Goal: Task Accomplishment & Management: Use online tool/utility

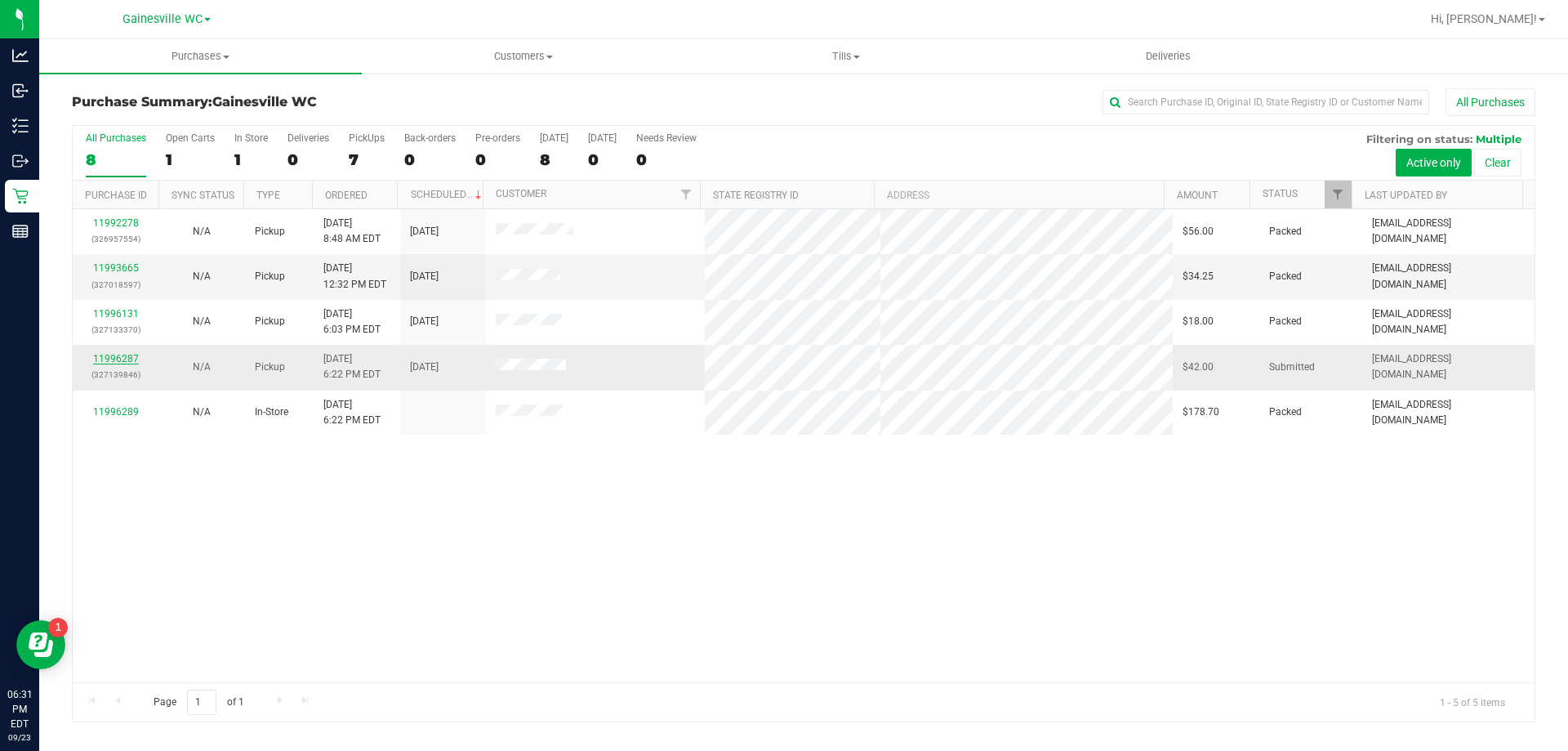
click at [99, 354] on link "11996287" at bounding box center [115, 358] width 45 height 11
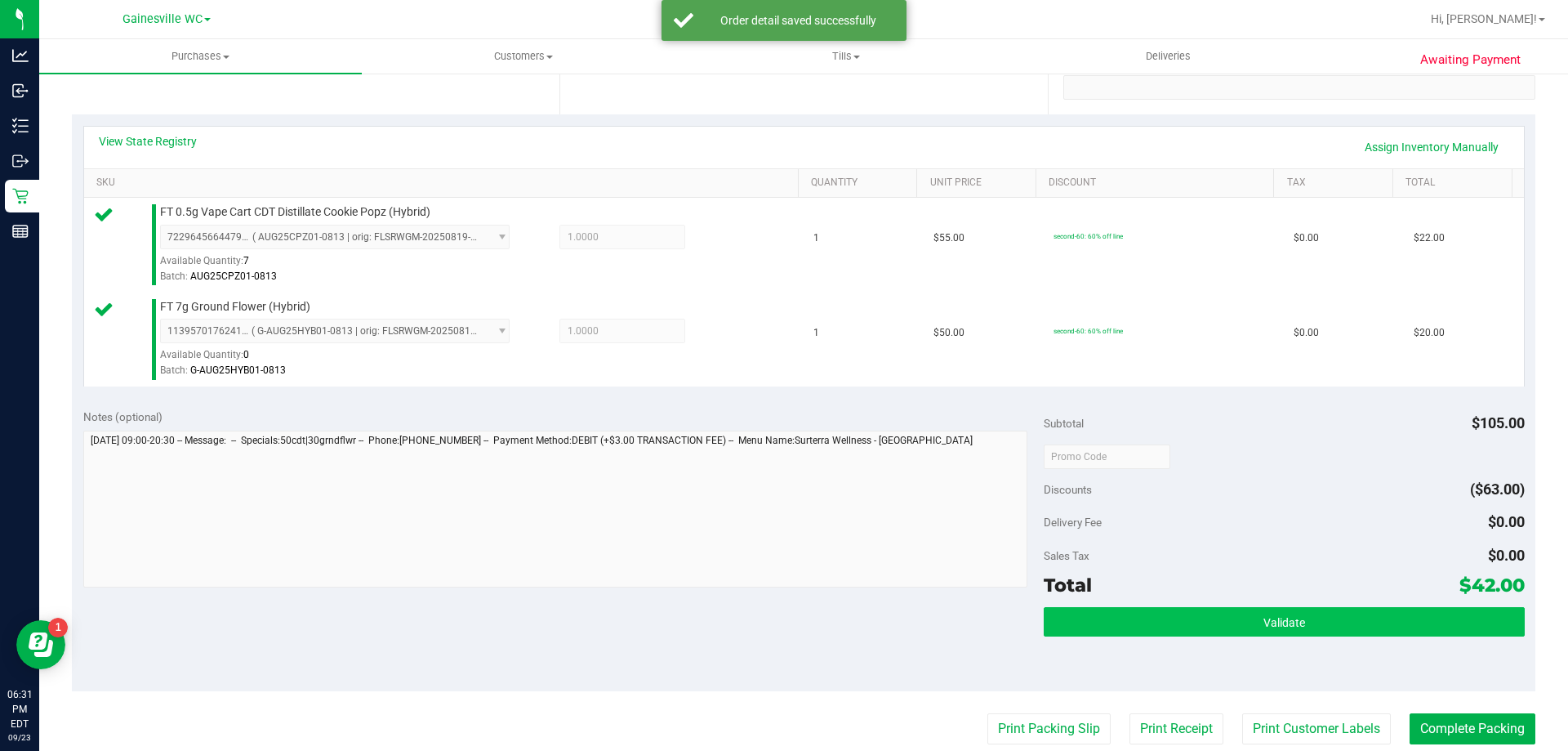
scroll to position [327, 0]
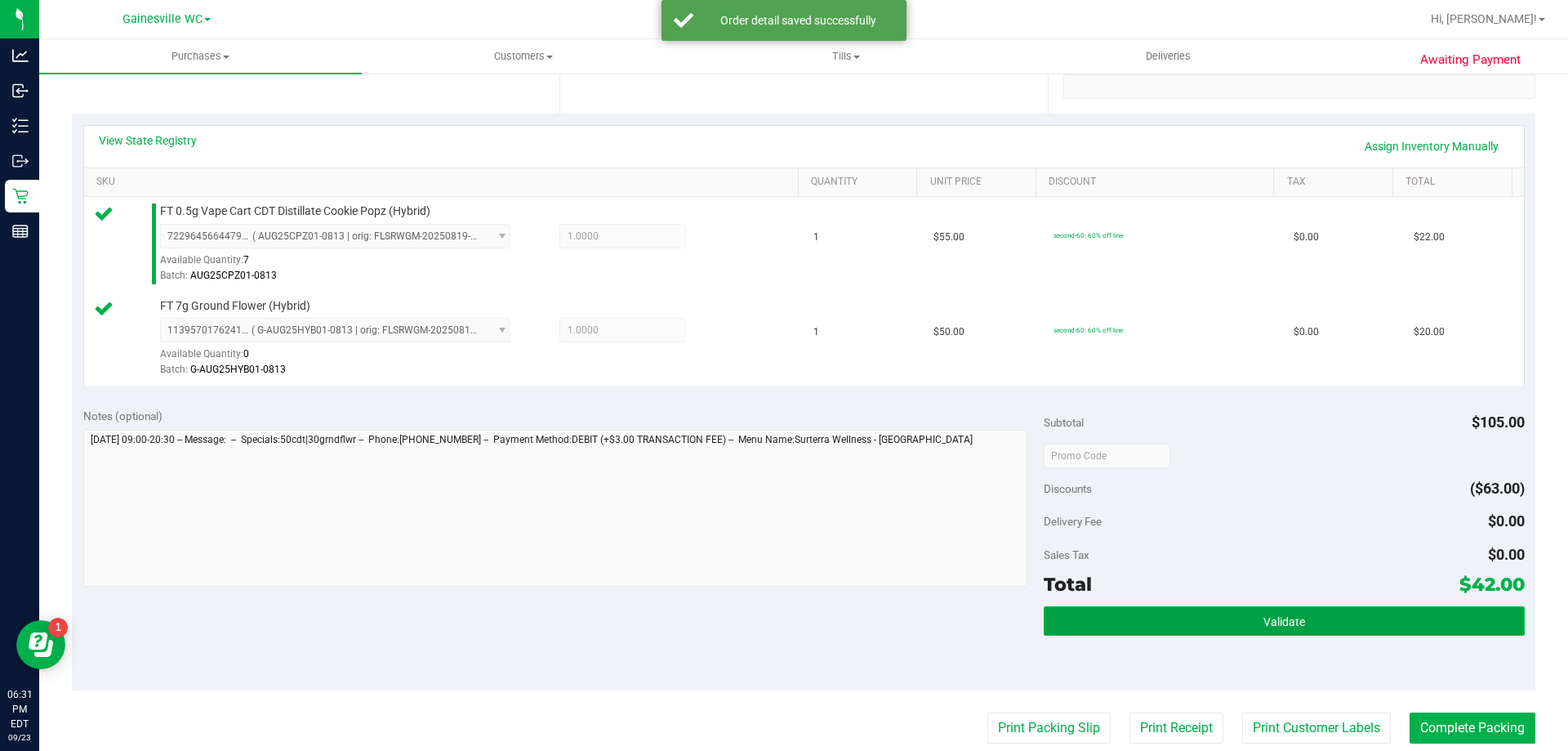
click at [1409, 611] on button "Validate" at bounding box center [1284, 621] width 481 height 30
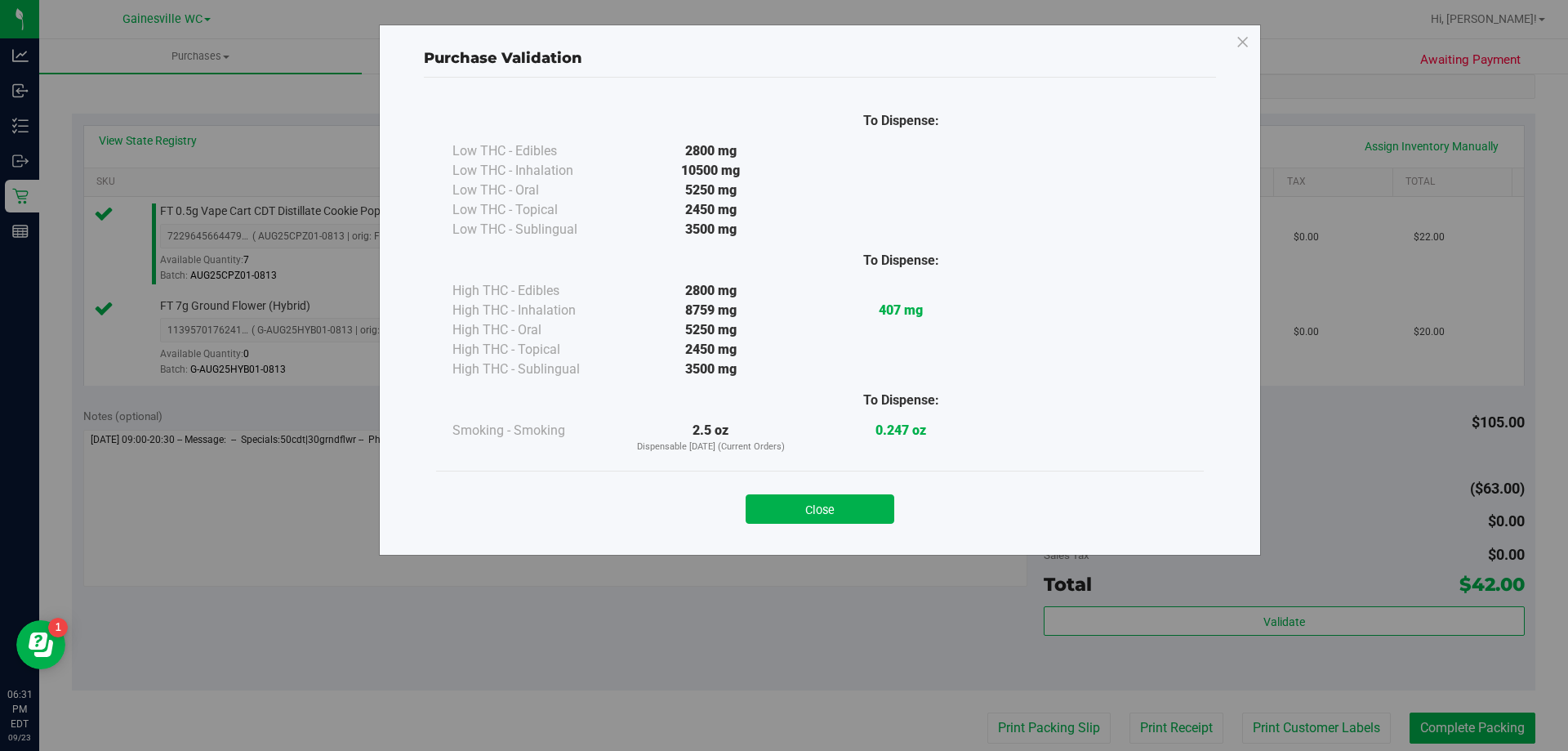
drag, startPoint x: 814, startPoint y: 516, endPoint x: 828, endPoint y: 501, distance: 20.5
click at [816, 512] on button "Close" at bounding box center [820, 510] width 148 height 30
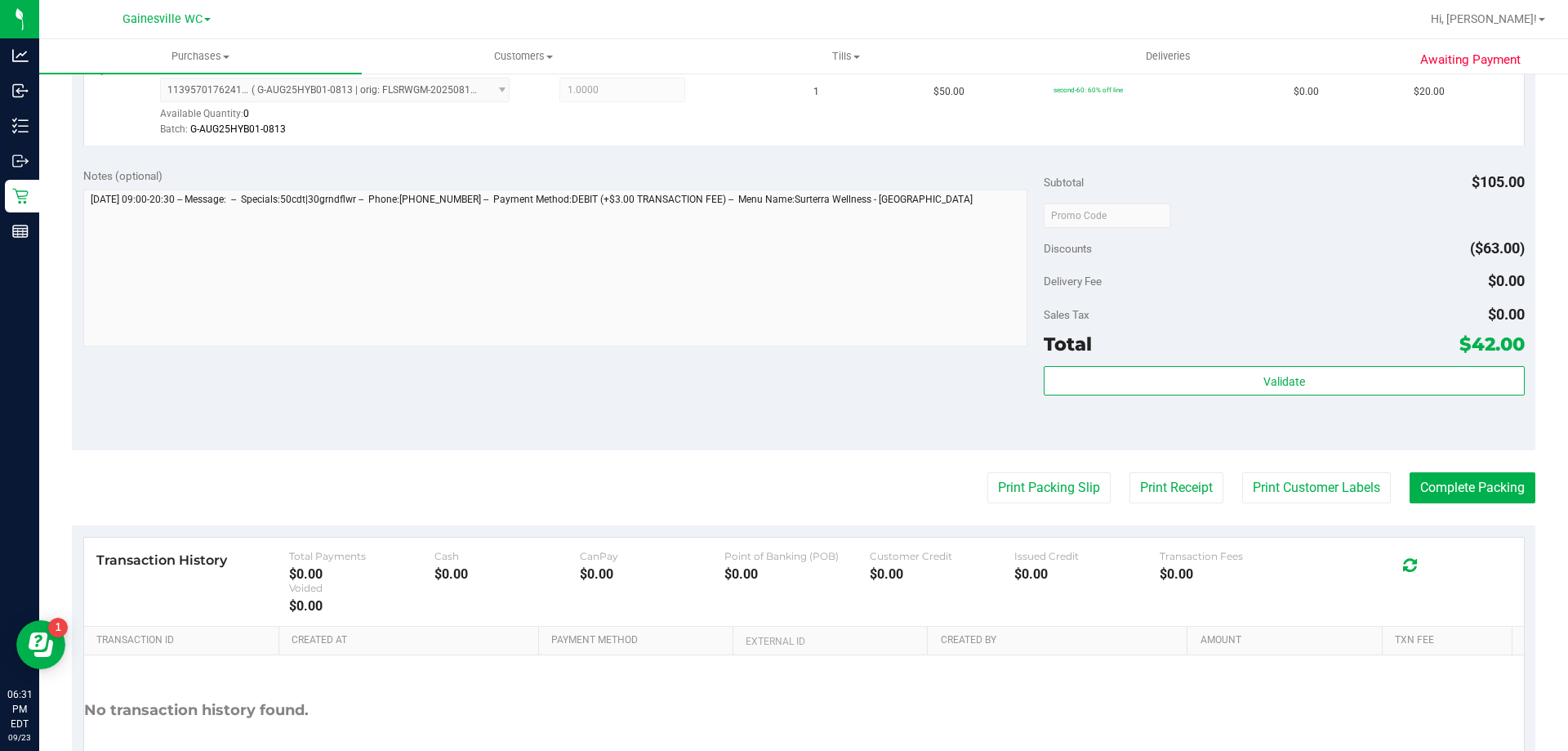
scroll to position [680, 0]
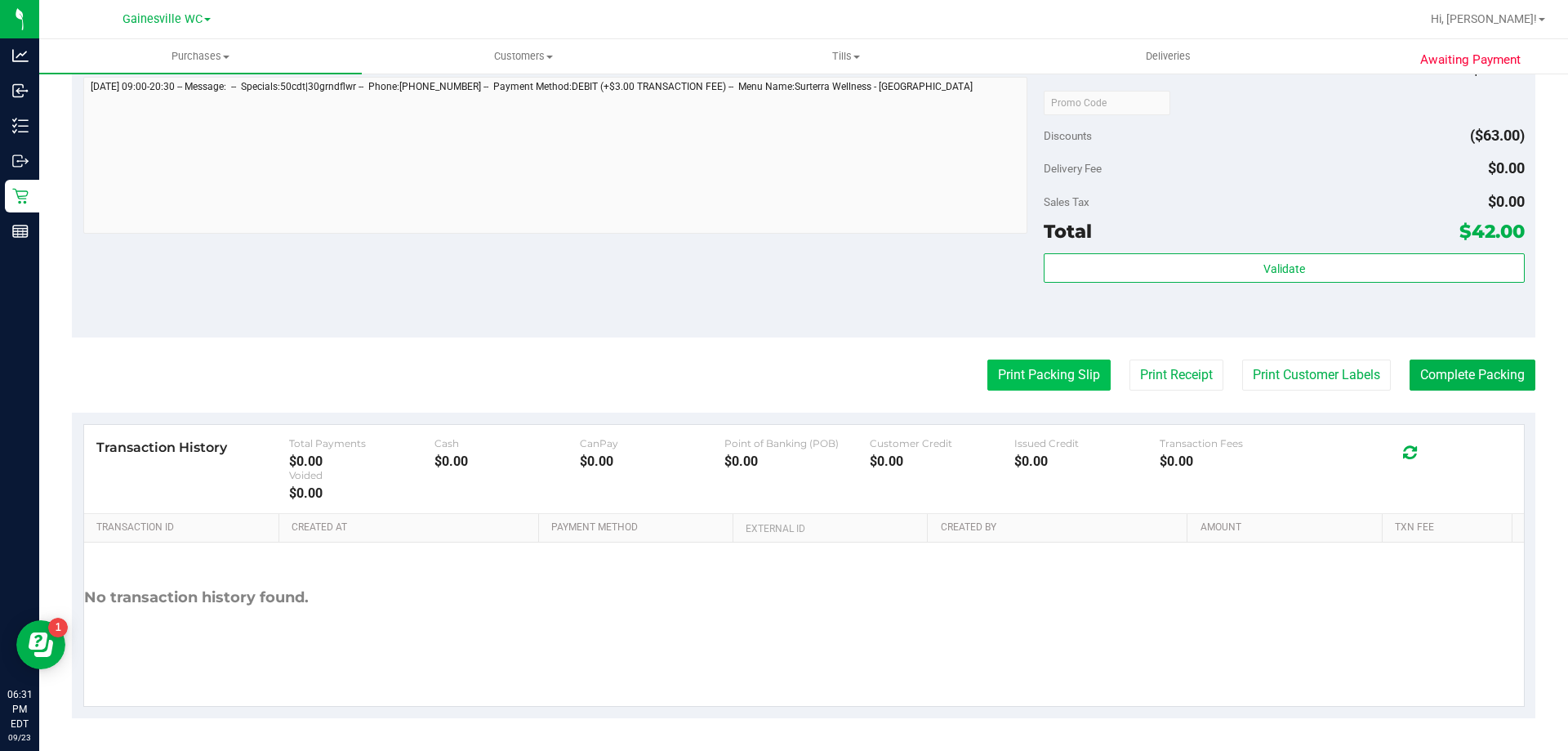
click at [1054, 378] on button "Print Packing Slip" at bounding box center [1048, 374] width 123 height 31
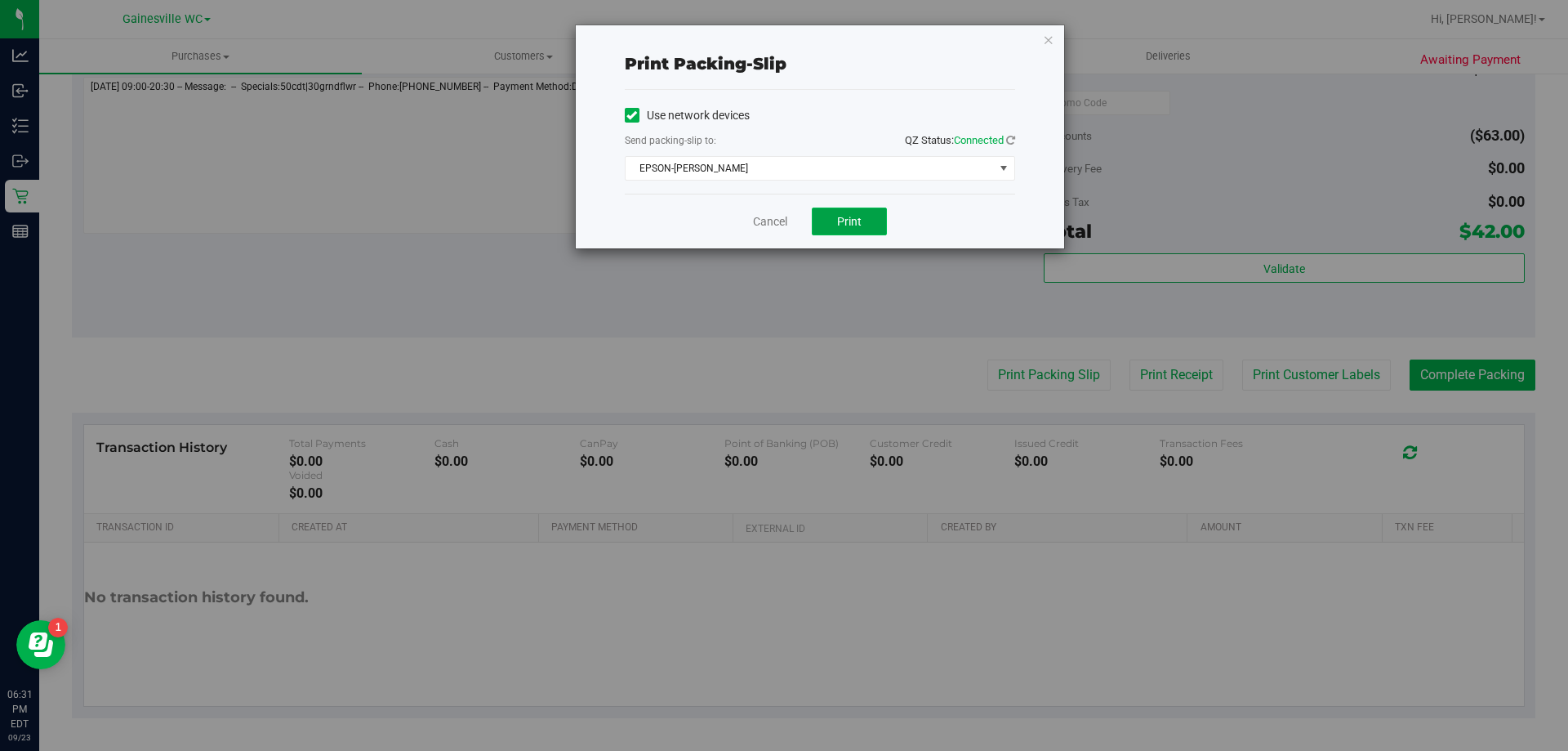
click at [862, 211] on button "Print" at bounding box center [849, 222] width 75 height 28
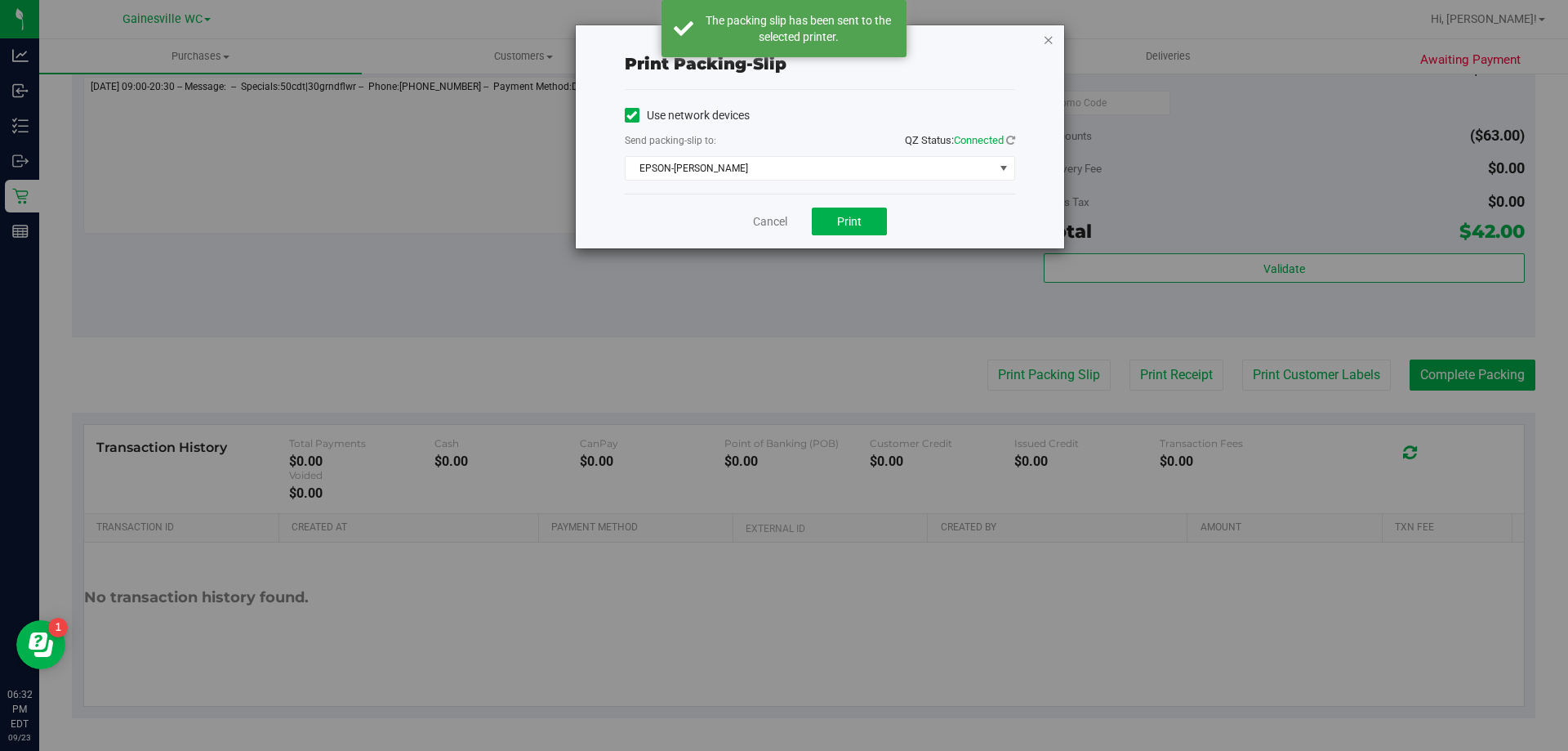
click at [1047, 40] on icon "button" at bounding box center [1048, 39] width 11 height 19
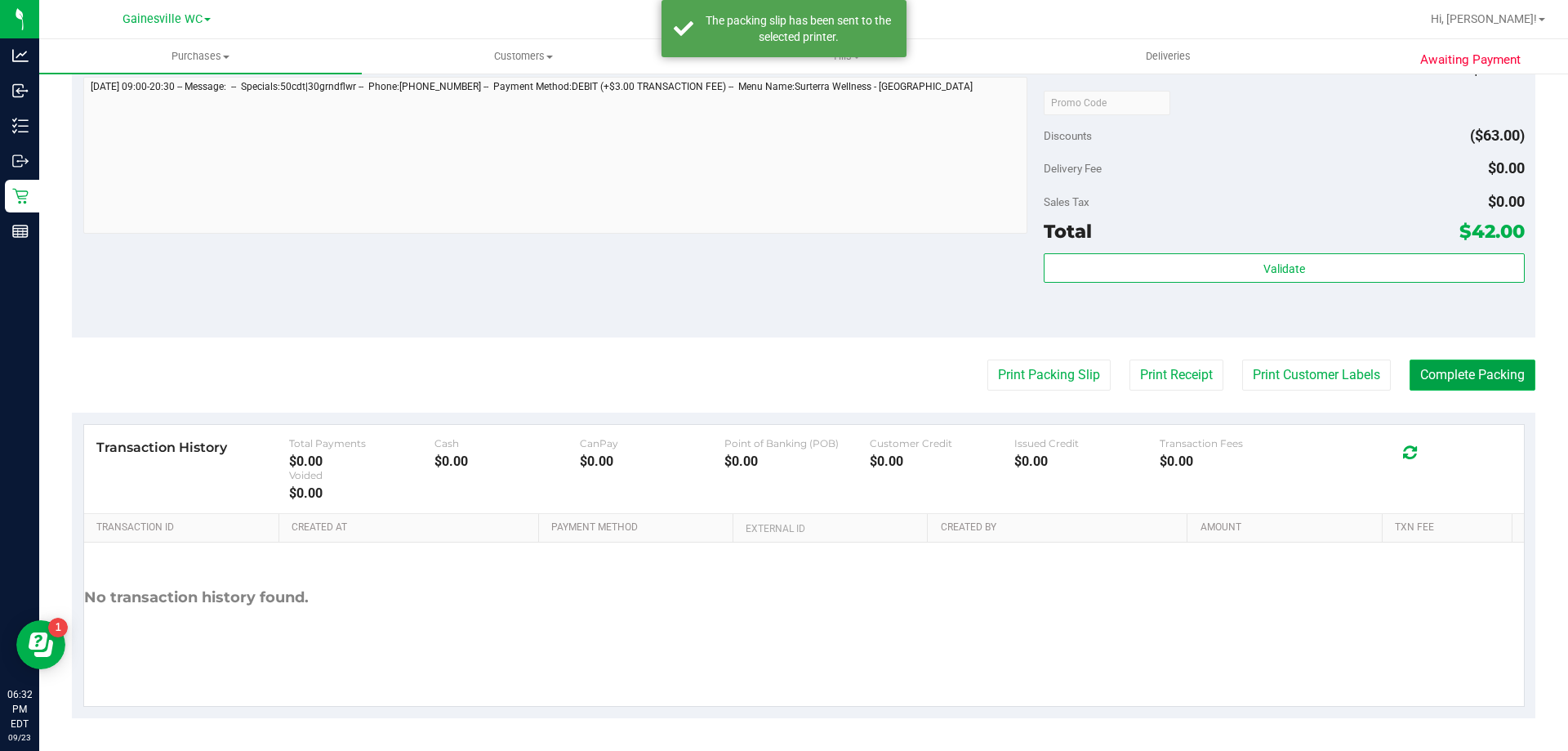
click at [1432, 372] on button "Complete Packing" at bounding box center [1472, 374] width 126 height 31
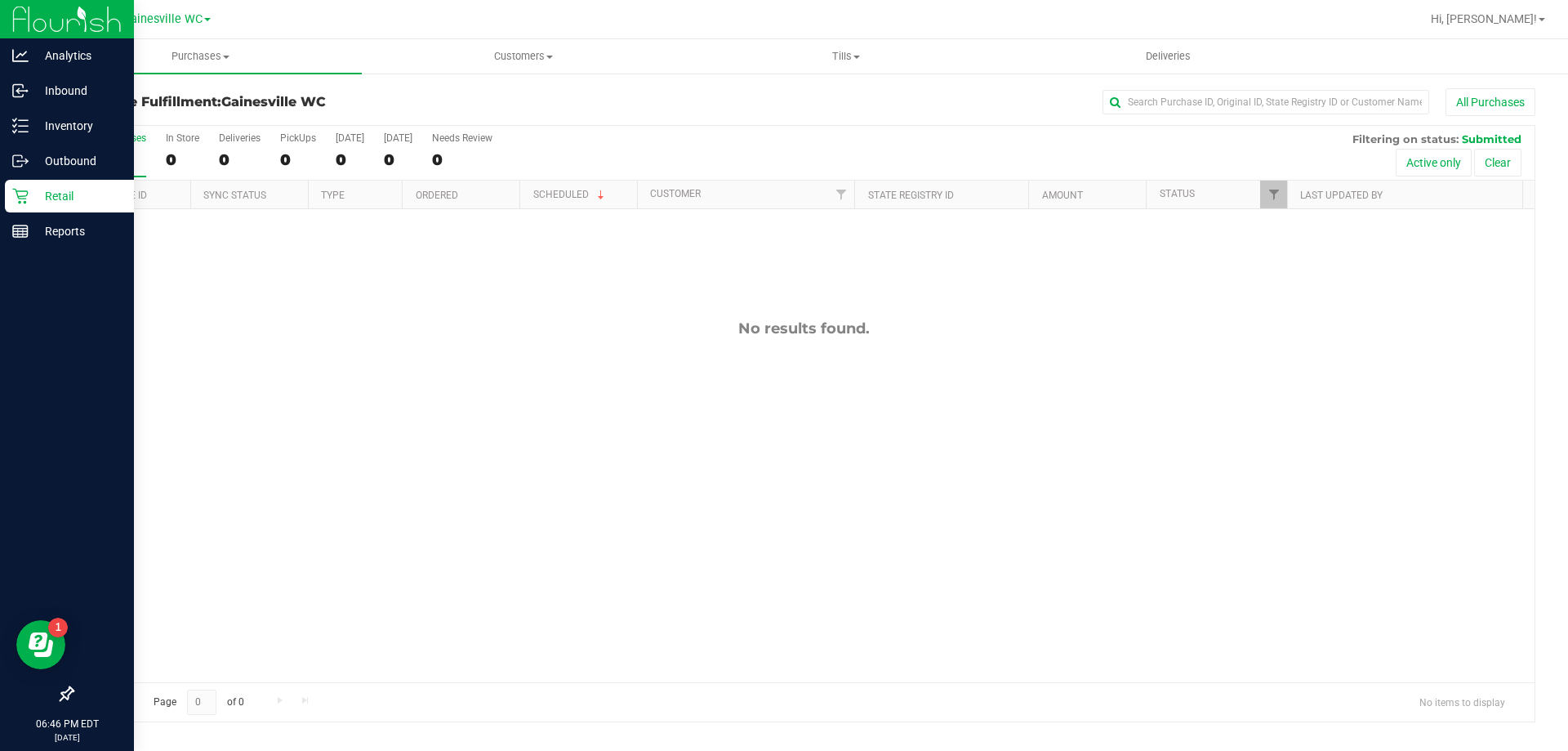
click at [34, 195] on p "Retail" at bounding box center [78, 196] width 98 height 19
